Goal: Task Accomplishment & Management: Manage account settings

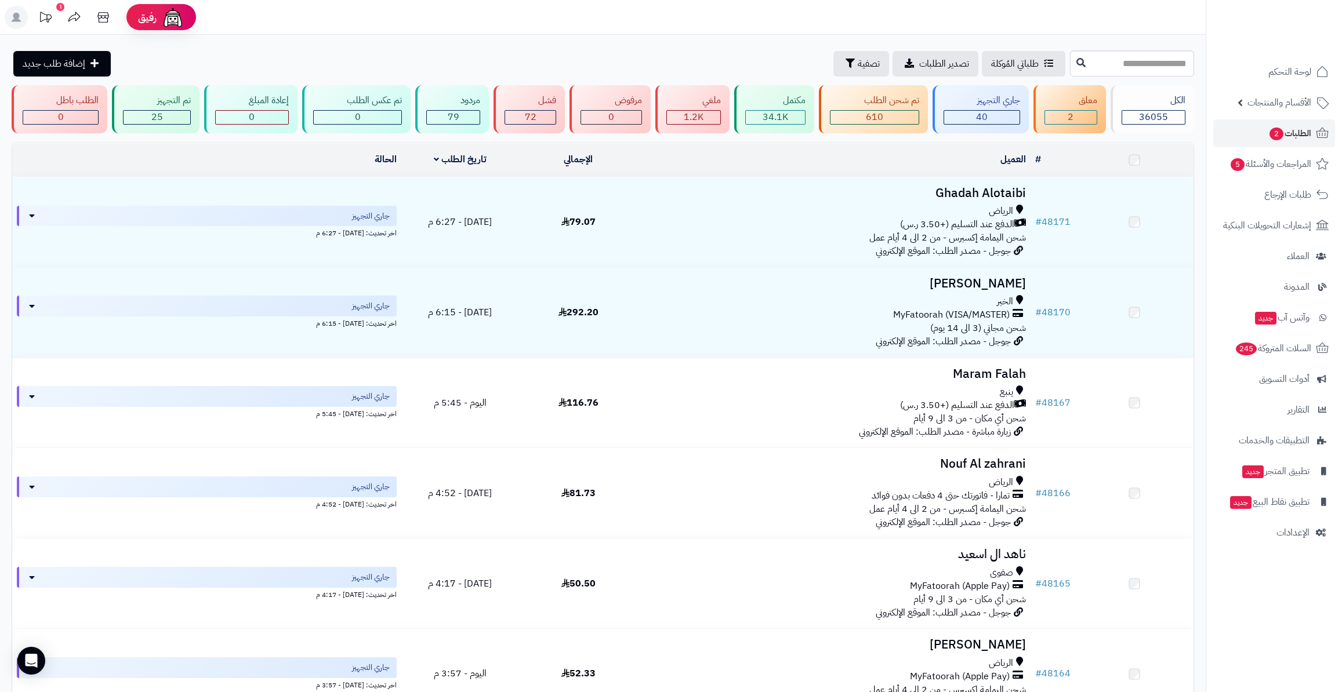
click at [1295, 143] on link "الطلبات 2" at bounding box center [1274, 133] width 122 height 28
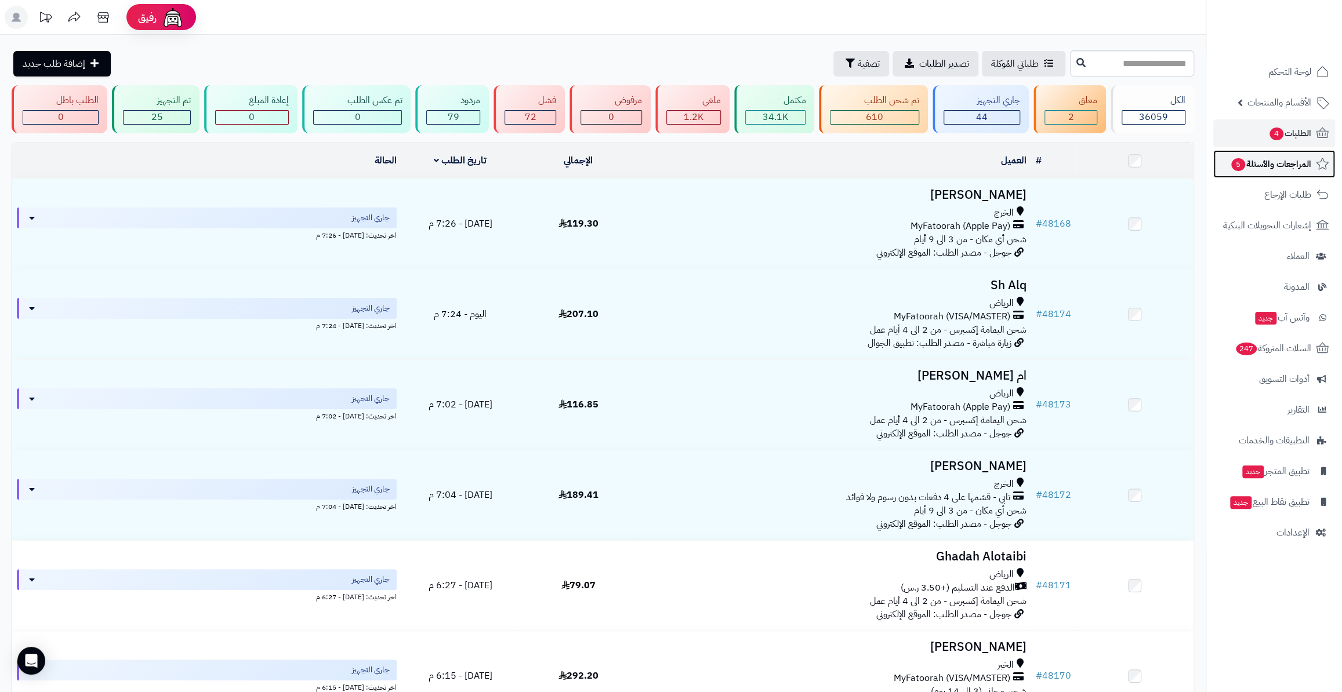
click at [1265, 171] on span "المراجعات والأسئلة 5" at bounding box center [1270, 164] width 81 height 16
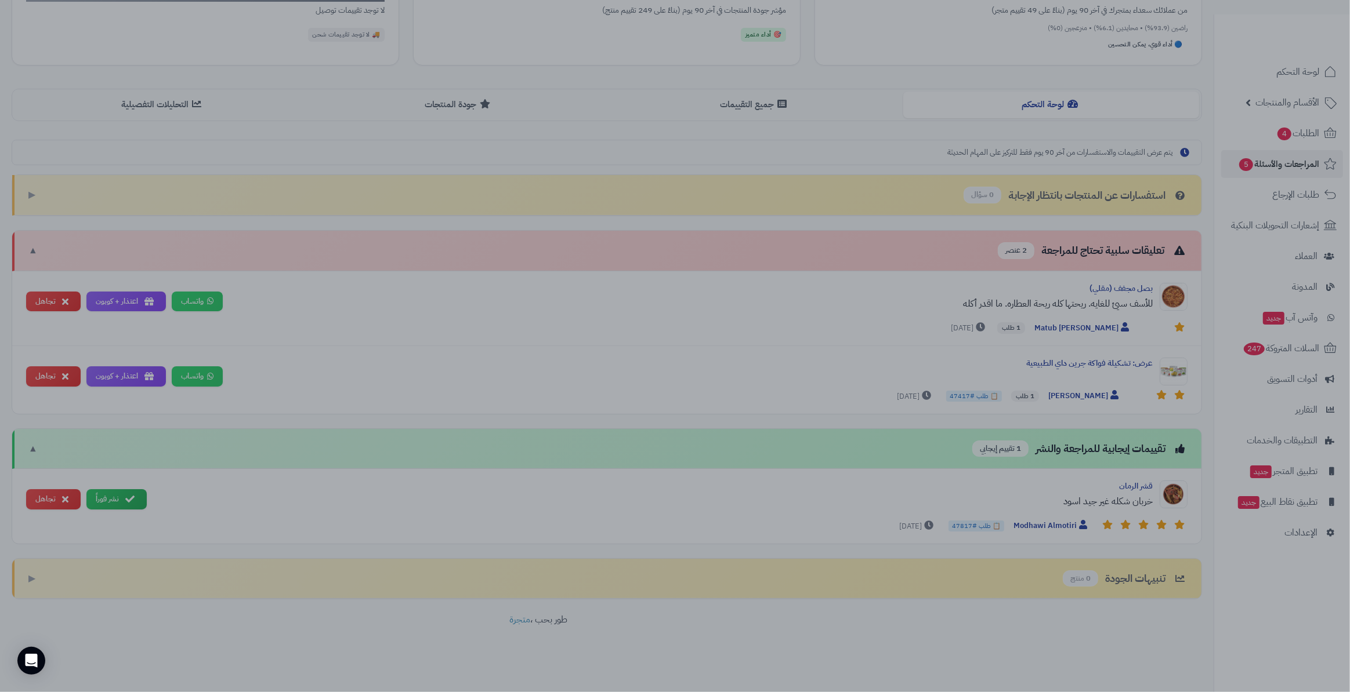
click at [850, 153] on div at bounding box center [675, 346] width 1350 height 692
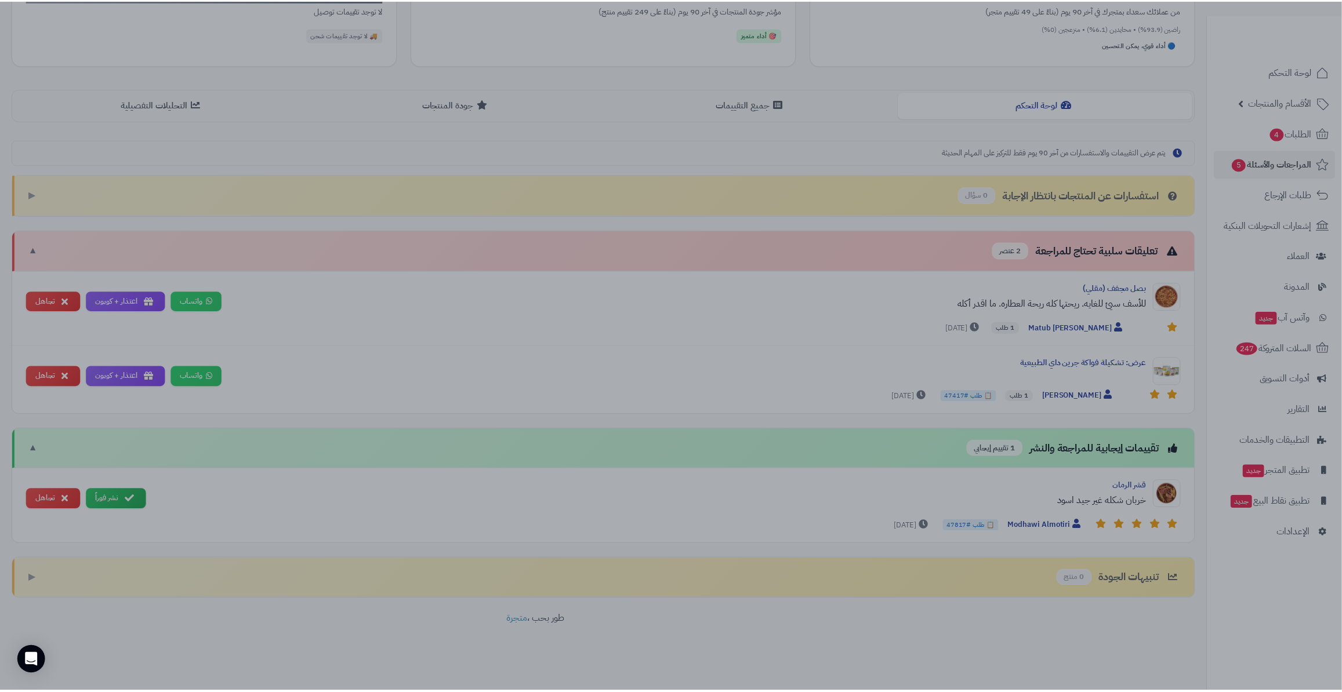
scroll to position [209, 0]
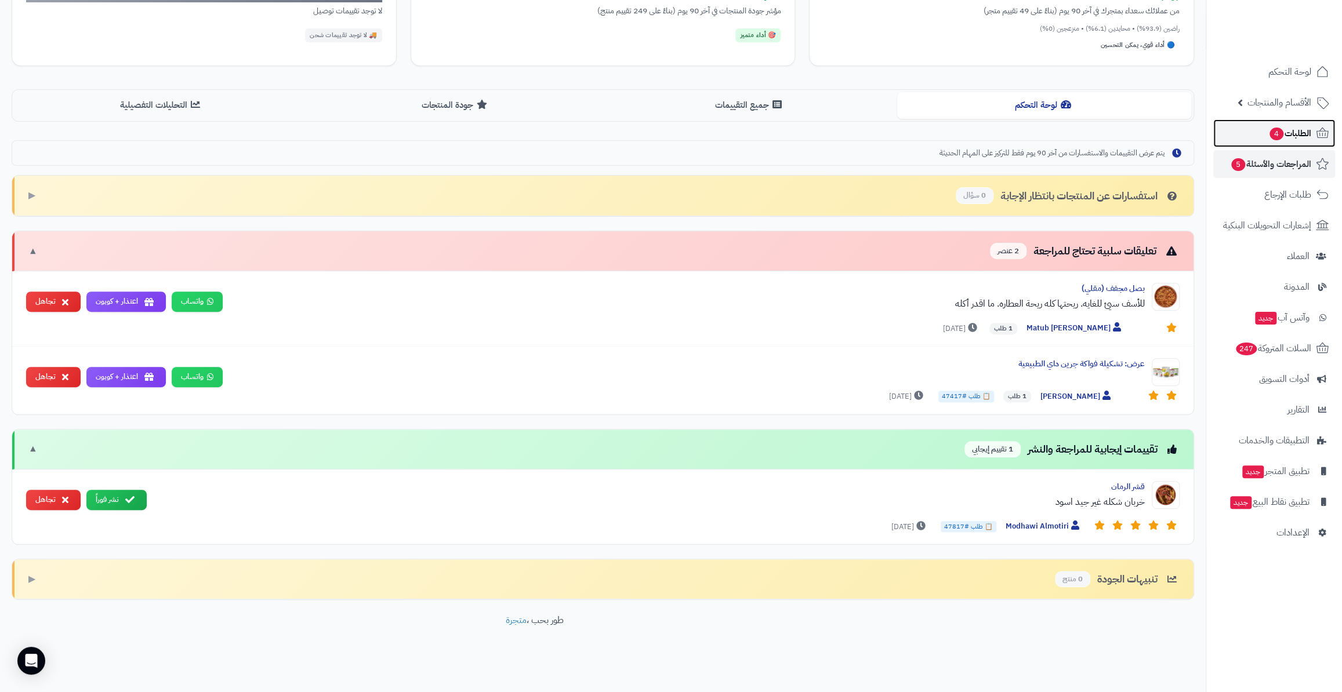
click at [1228, 146] on link "الطلبات 4" at bounding box center [1274, 133] width 122 height 28
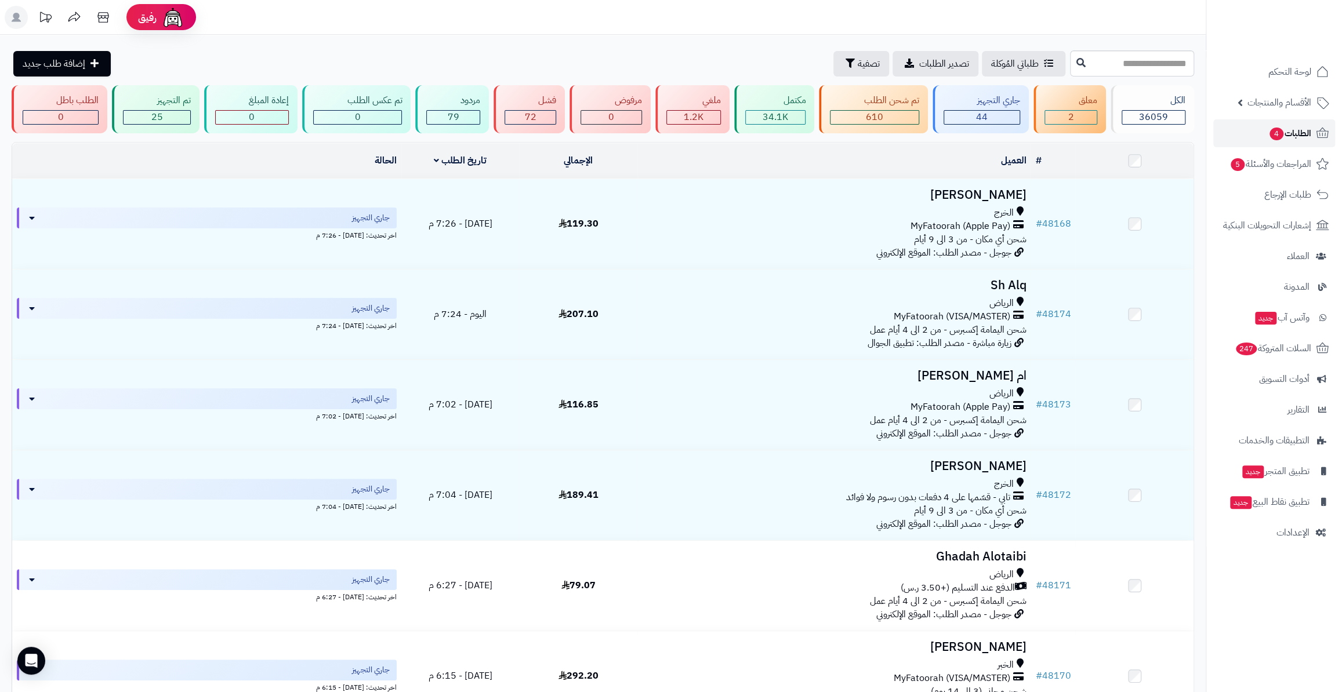
click at [1303, 133] on span "الطلبات 4" at bounding box center [1289, 133] width 43 height 16
click at [1273, 166] on span "المراجعات والأسئلة 5" at bounding box center [1270, 164] width 81 height 16
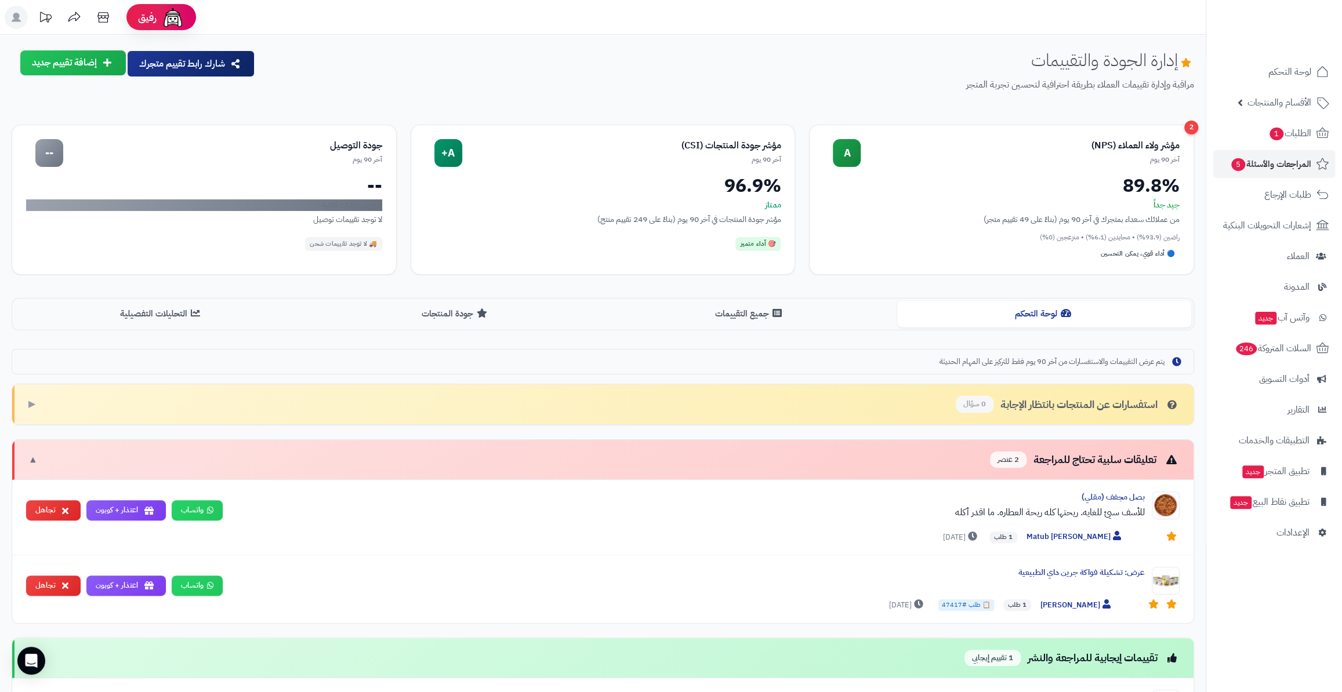
click at [1282, 147] on ul "لوحة التحكم الأقسام والمنتجات المنتجات الأقسام الماركات مواصفات المنتجات مواصفا…" at bounding box center [1274, 302] width 136 height 489
click at [1282, 141] on span "الطلبات 1" at bounding box center [1289, 133] width 43 height 16
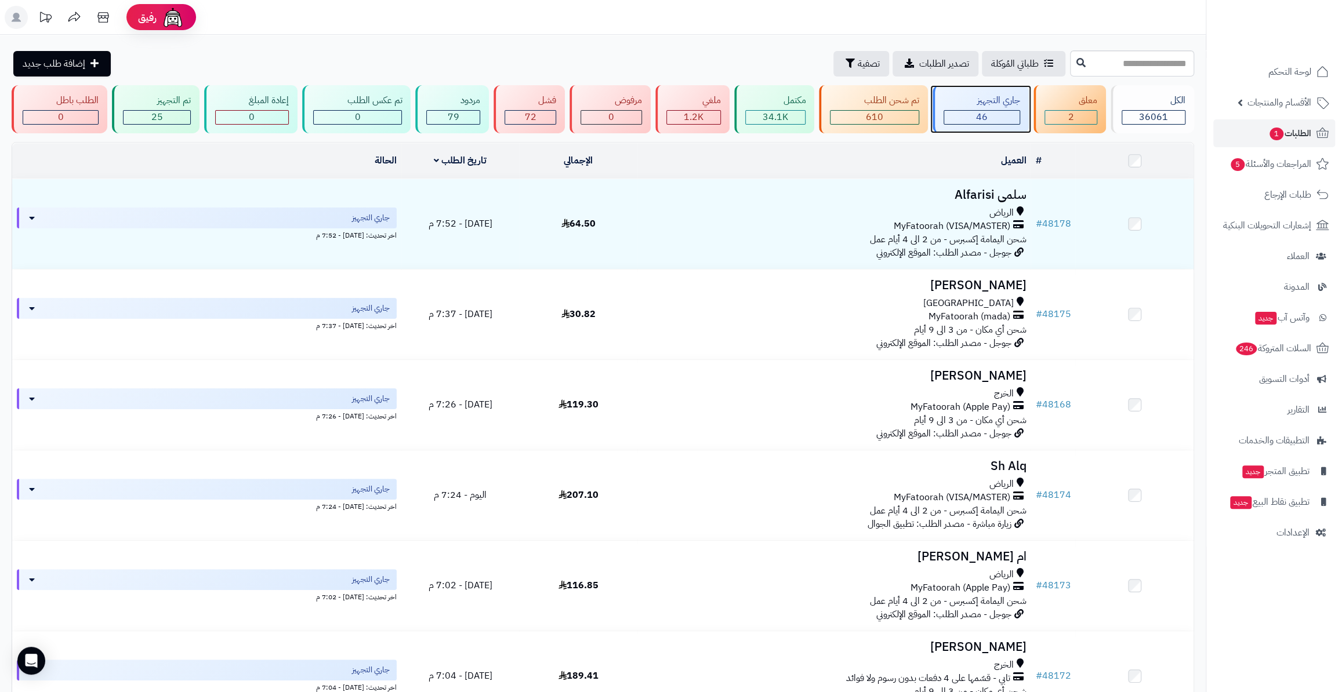
click at [988, 120] on span "46" at bounding box center [982, 117] width 12 height 14
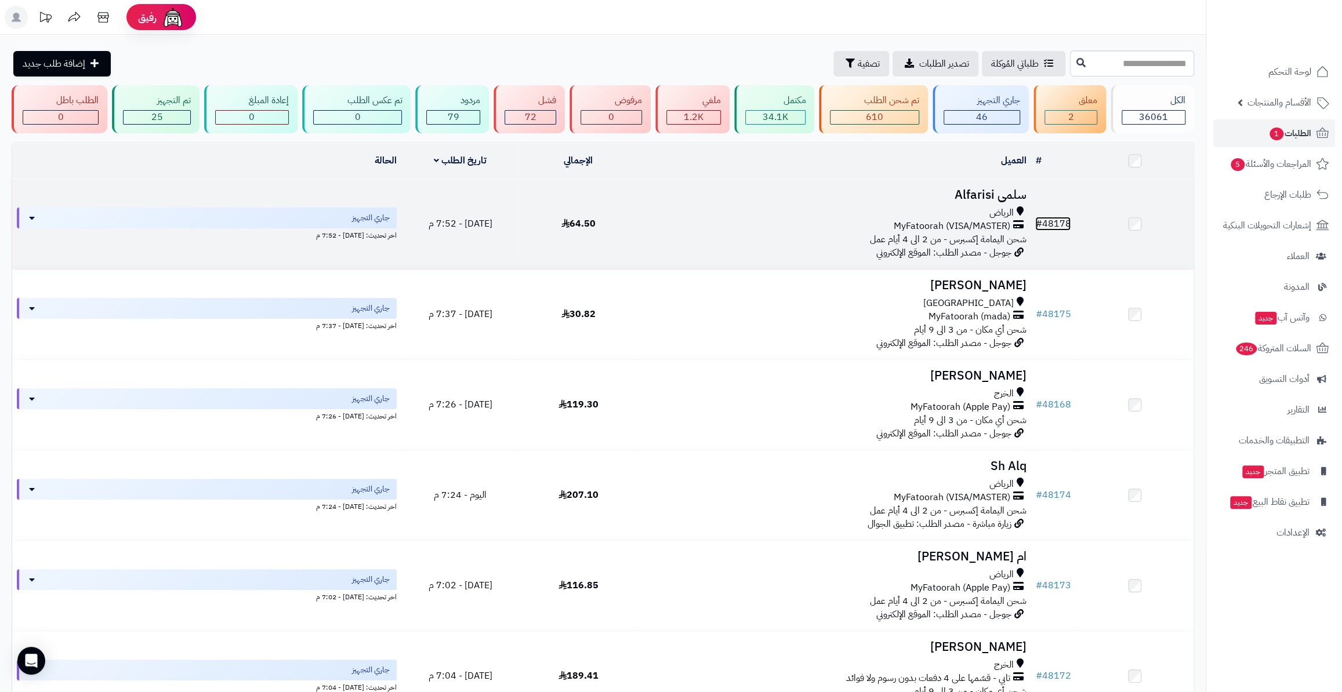
click at [1057, 219] on link "# 48178" at bounding box center [1052, 224] width 35 height 14
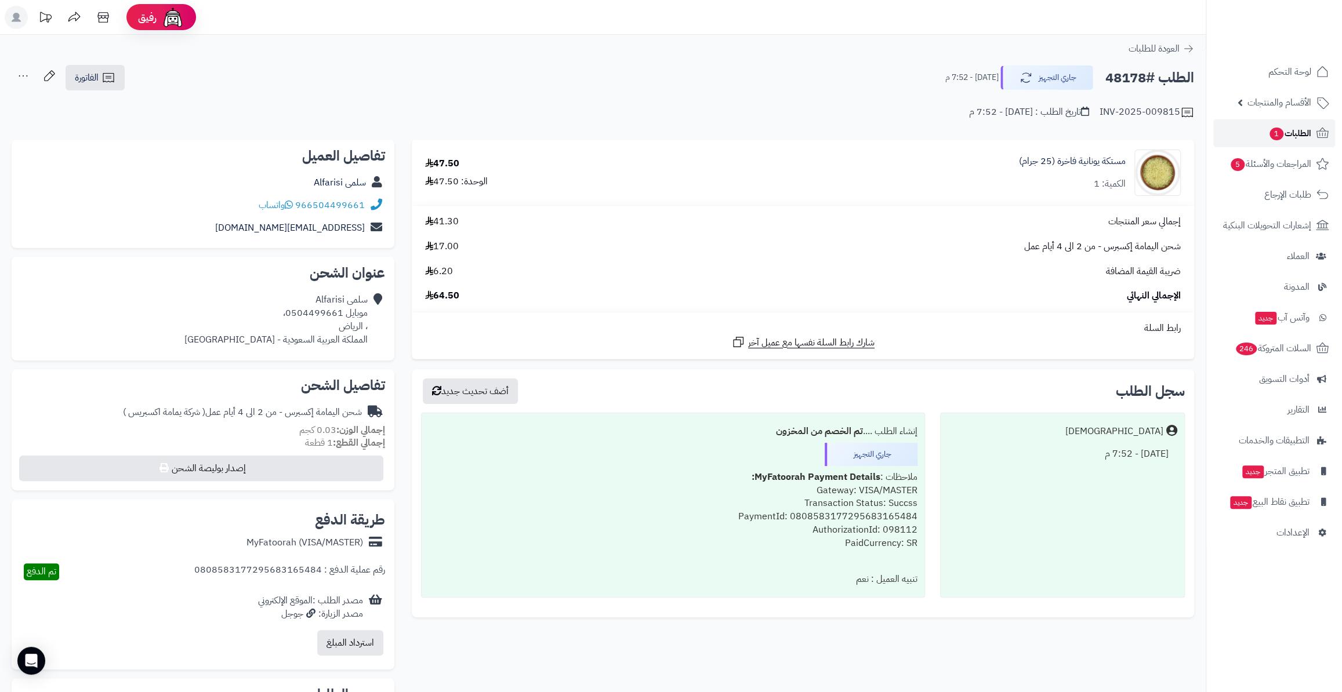
click at [1281, 133] on span "1" at bounding box center [1277, 134] width 14 height 13
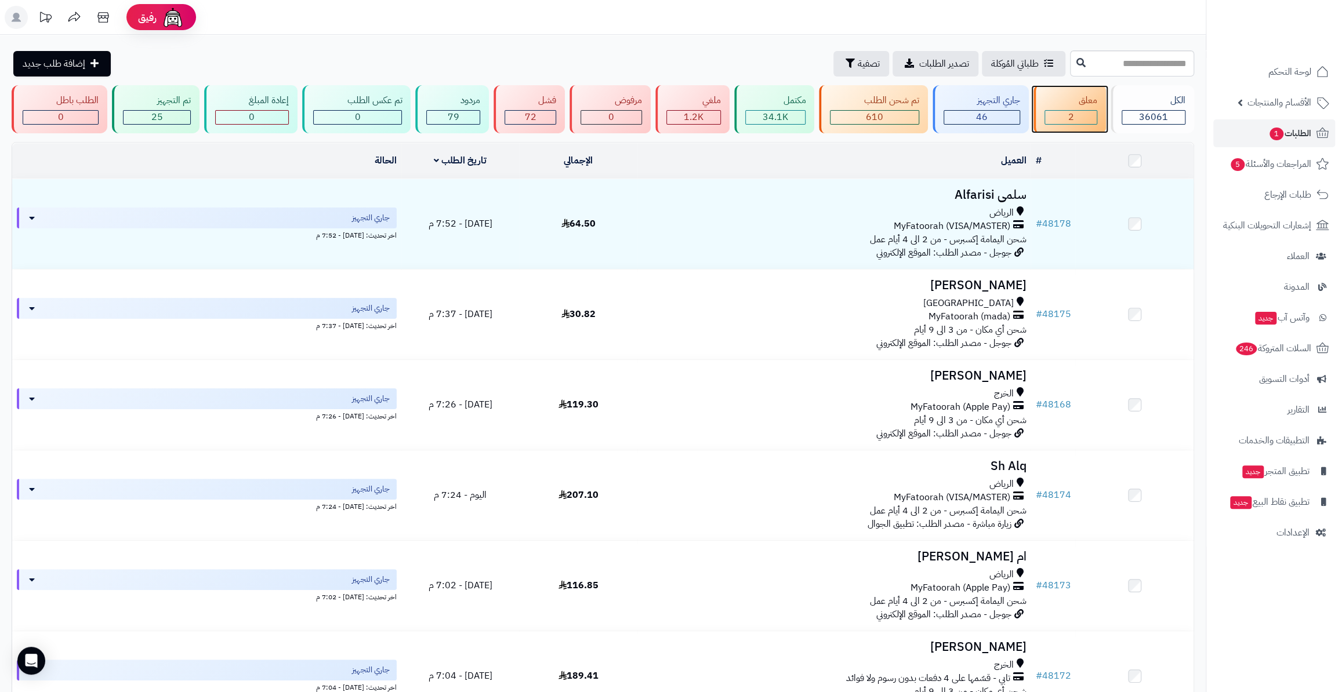
click at [1053, 99] on div "معلق" at bounding box center [1071, 100] width 52 height 13
click at [987, 106] on div "جاري التجهيز" at bounding box center [982, 100] width 77 height 13
click at [1020, 113] on div "46" at bounding box center [981, 117] width 75 height 13
